Goal: Transaction & Acquisition: Book appointment/travel/reservation

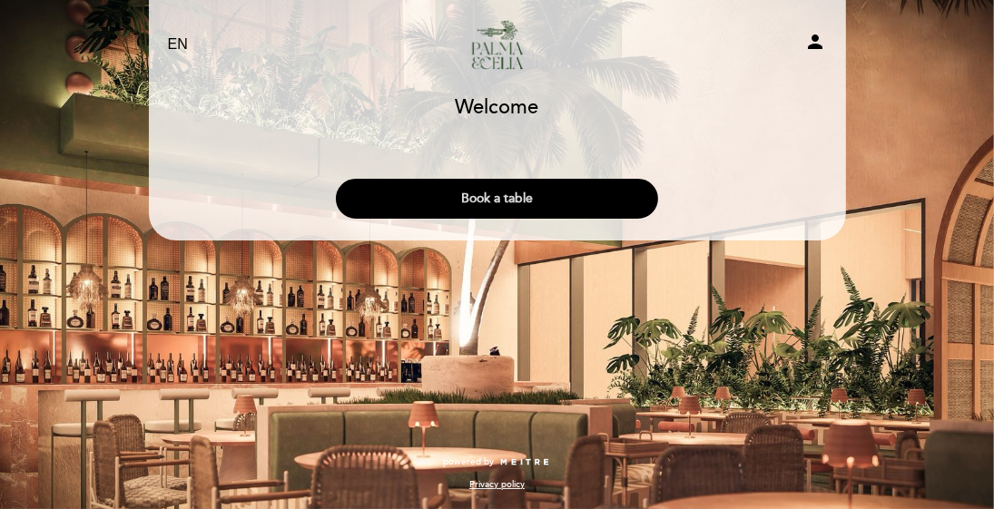
click at [543, 182] on button "Book a table" at bounding box center [497, 199] width 322 height 40
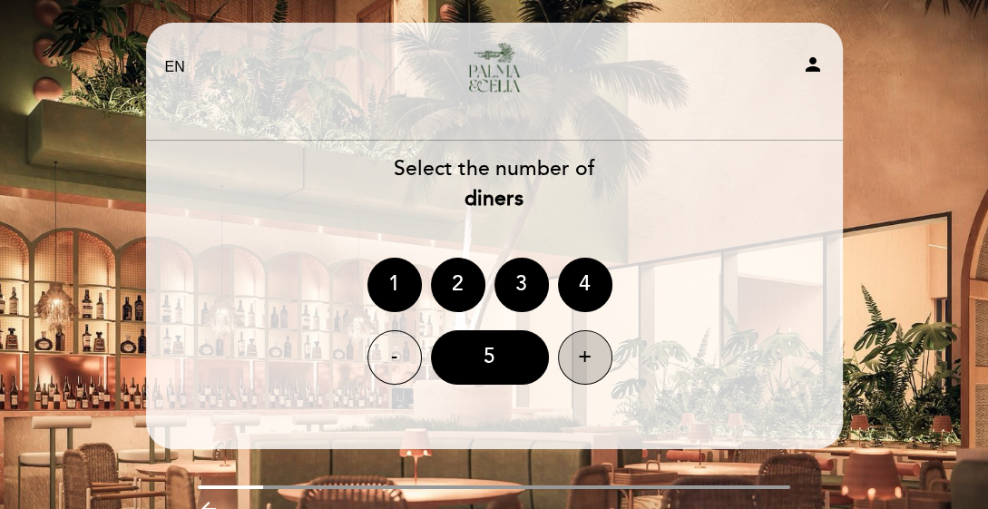
click at [564, 360] on div "+" at bounding box center [585, 357] width 54 height 54
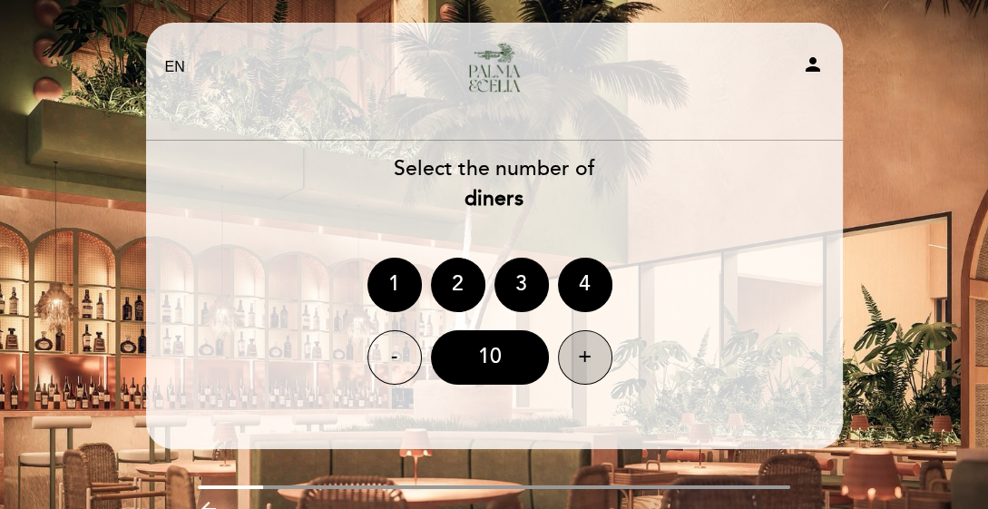
click at [502, 358] on div "10" at bounding box center [490, 357] width 118 height 54
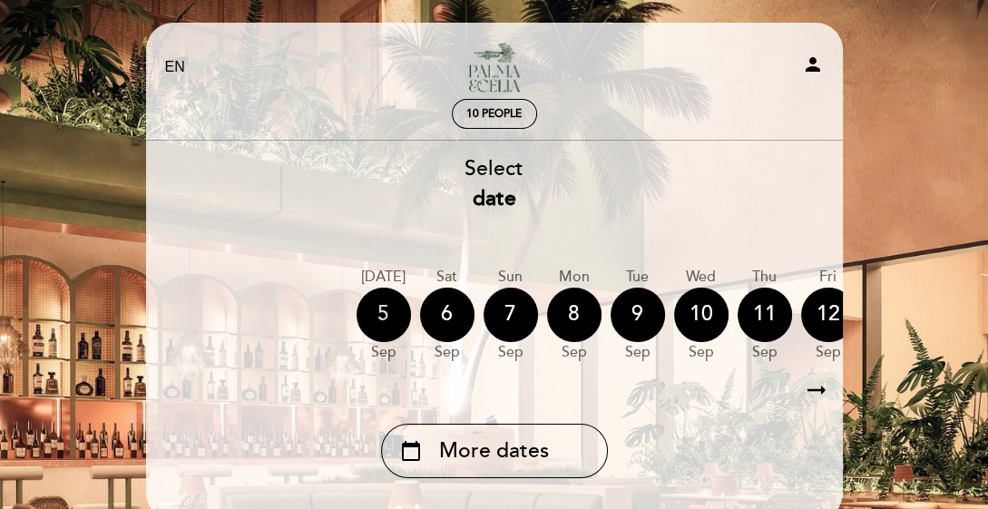
click at [387, 313] on div "5" at bounding box center [384, 315] width 54 height 54
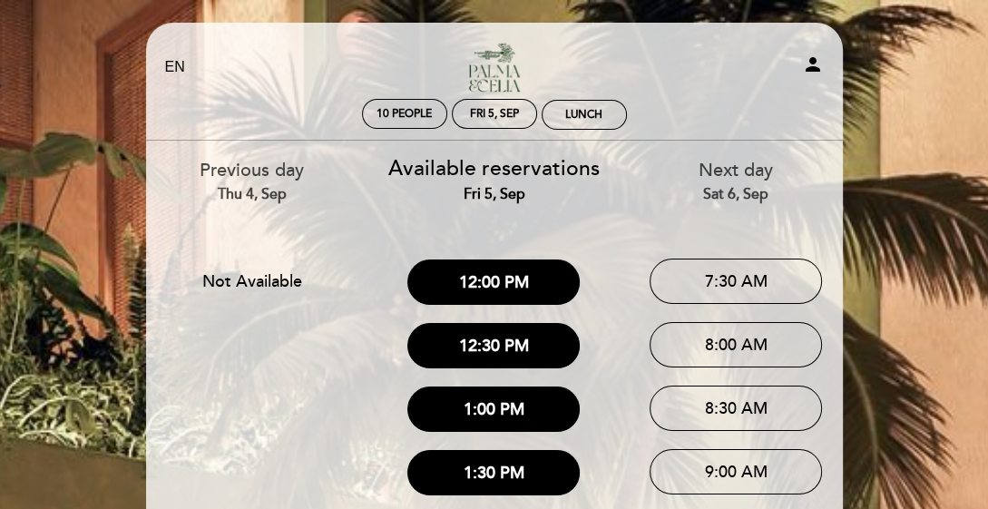
scroll to position [445, 0]
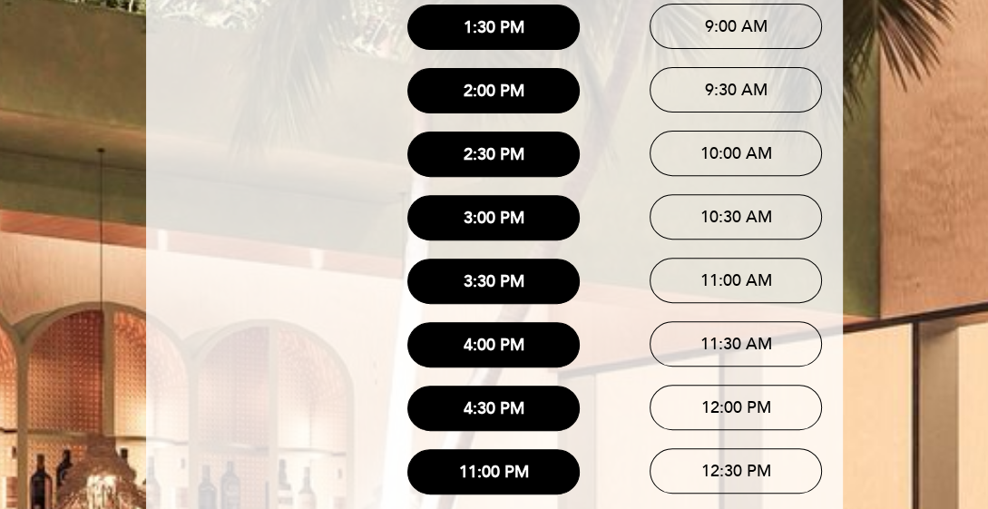
click at [976, 435] on div "EN ES PT [PERSON_NAME] y [PERSON_NAME] person 10 people Fri 5, Sep Lunch Welcom…" at bounding box center [494, 419] width 988 height 1728
click at [976, 418] on div "EN ES PT [PERSON_NAME] y [PERSON_NAME] person 10 people Fri 5, Sep Lunch Welcom…" at bounding box center [494, 419] width 988 height 1728
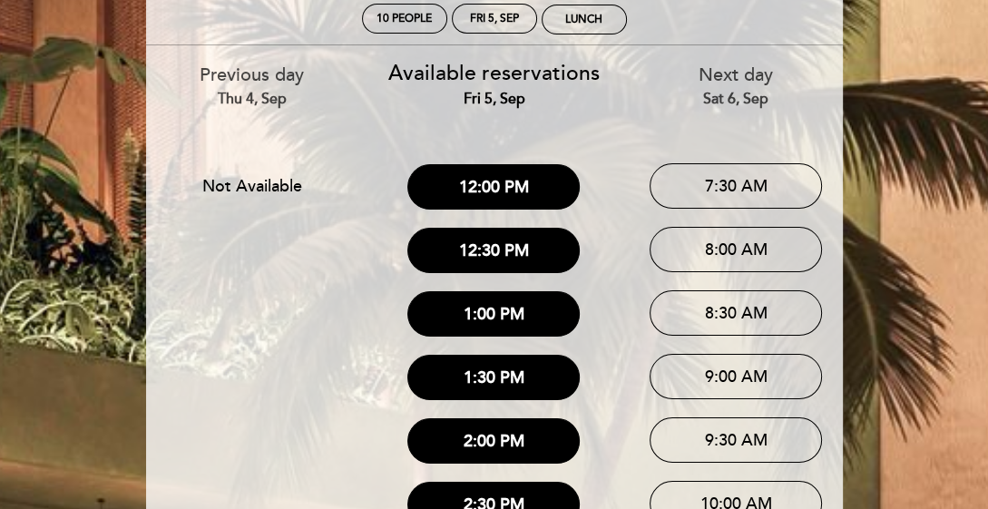
scroll to position [0, 0]
